Goal: Information Seeking & Learning: Check status

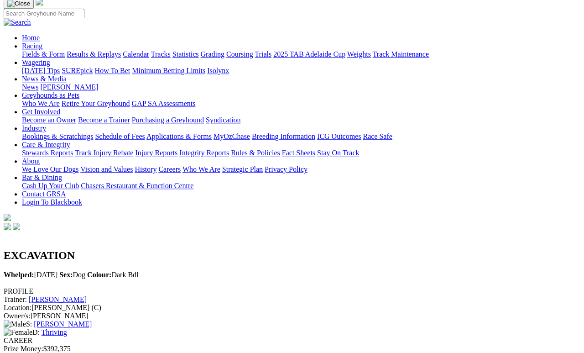
scroll to position [65, 0]
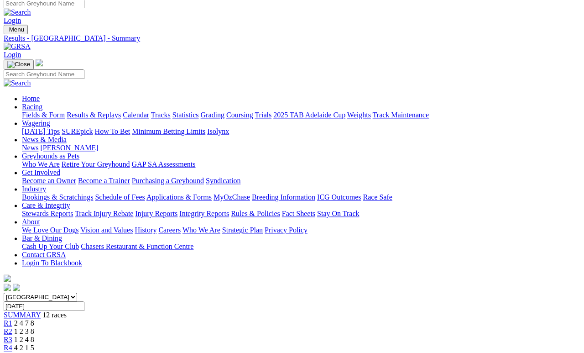
scroll to position [1, 0]
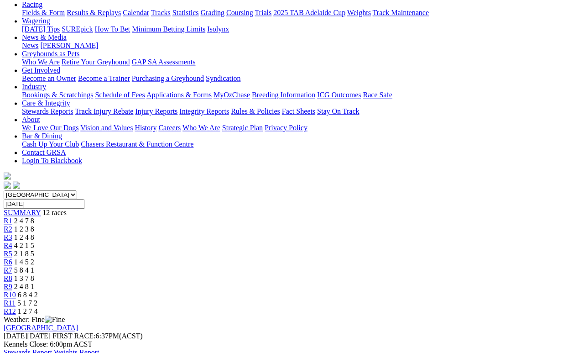
scroll to position [100, 0]
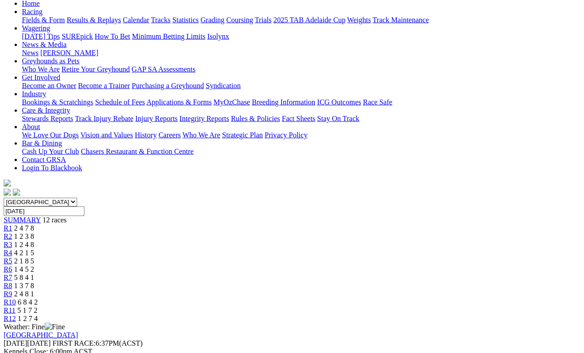
click at [37, 306] on span "5 1 7 2" at bounding box center [27, 310] width 20 height 8
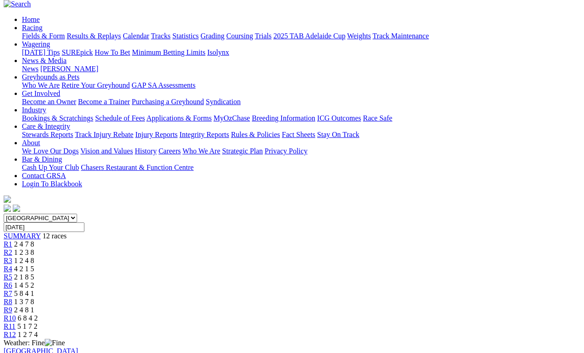
scroll to position [95, 0]
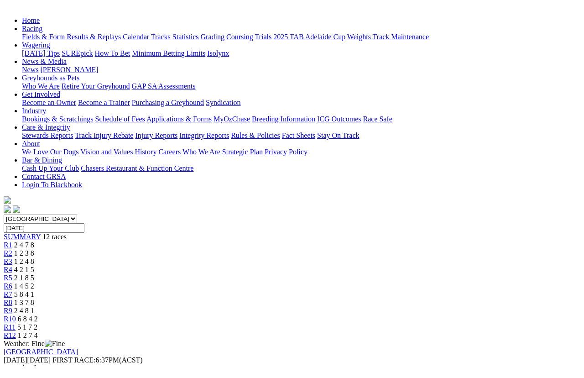
scroll to position [11, 0]
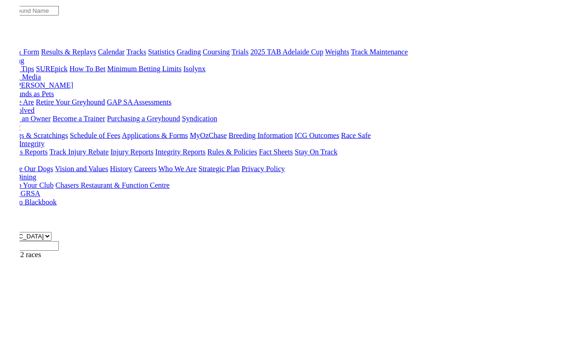
scroll to position [90, 0]
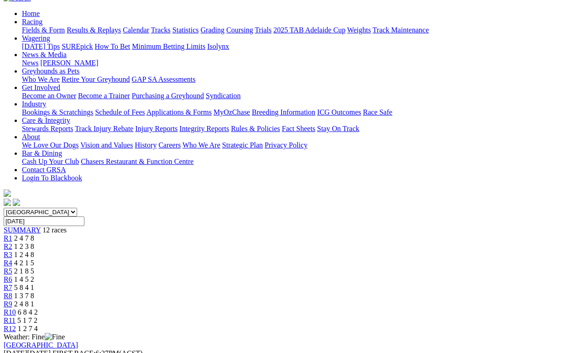
click at [16, 308] on span "R10" at bounding box center [10, 312] width 12 height 8
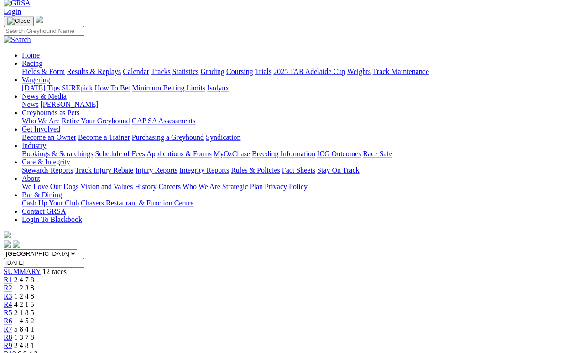
scroll to position [53, 0]
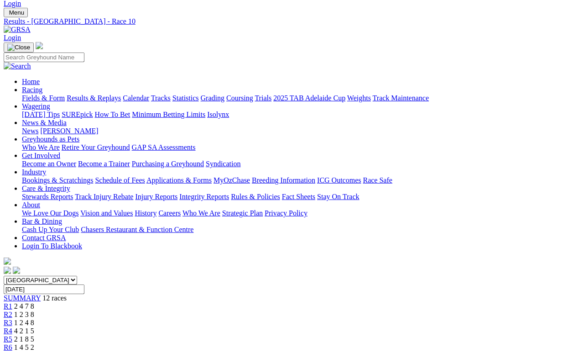
scroll to position [0, 0]
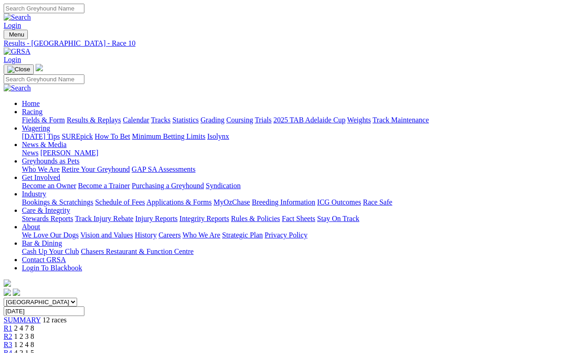
click at [44, 116] on link "Fields & Form" at bounding box center [43, 120] width 43 height 8
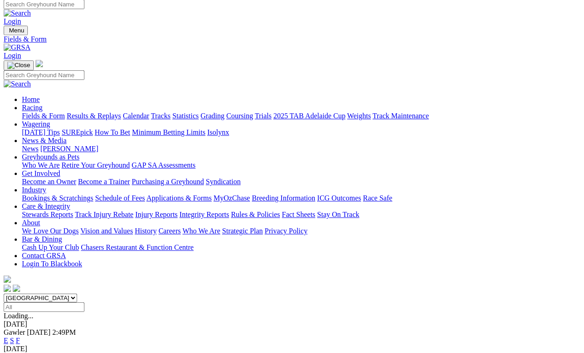
scroll to position [4, 0]
click at [20, 325] on link "F" at bounding box center [18, 340] width 4 height 8
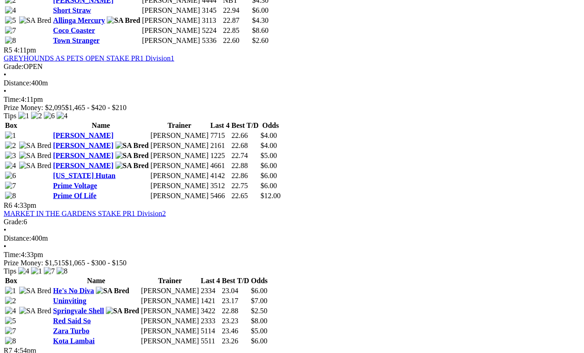
scroll to position [1018, 0]
